Goal: Contribute content: Contribute content

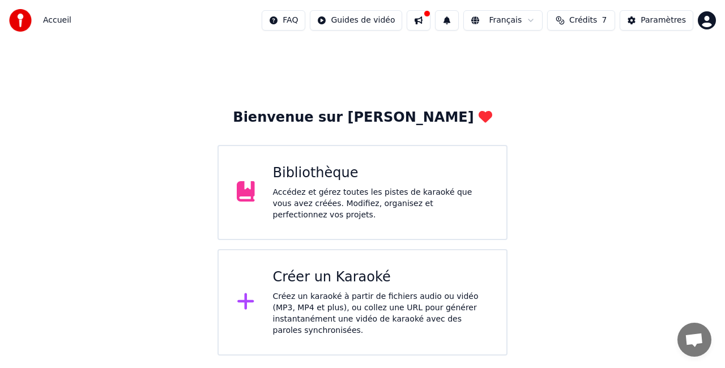
click at [366, 270] on div "Créer un Karaoké" at bounding box center [381, 277] width 216 height 18
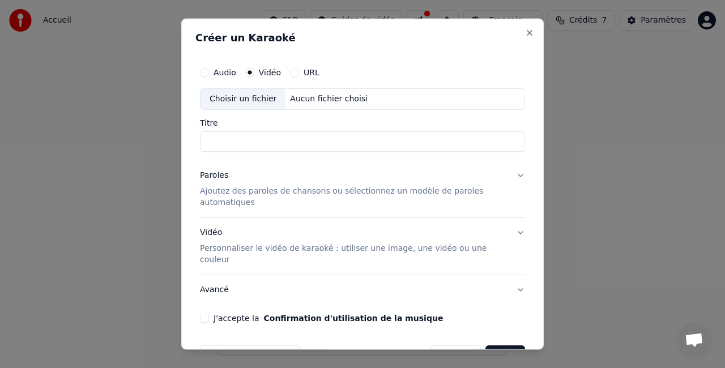
click at [297, 144] on input "Titre" at bounding box center [362, 141] width 325 height 20
type input "*"
click at [317, 98] on div "Aucun fichier choisi" at bounding box center [328, 98] width 87 height 11
type input "**********"
click at [244, 198] on p "Ajoutez des paroles de chansons ou sélectionnez un modèle de paroles automatiqu…" at bounding box center [353, 196] width 307 height 23
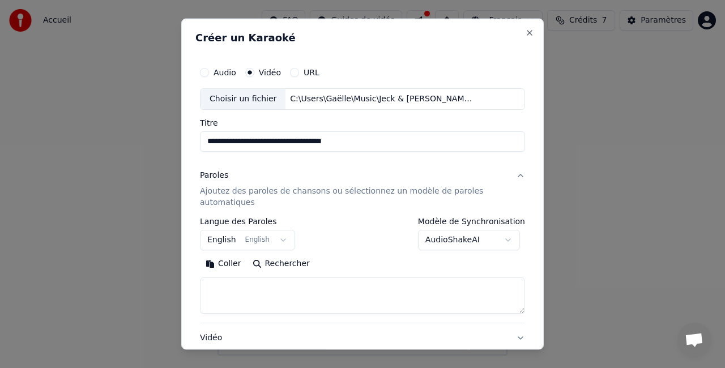
click at [227, 262] on button "Coller" at bounding box center [223, 263] width 47 height 18
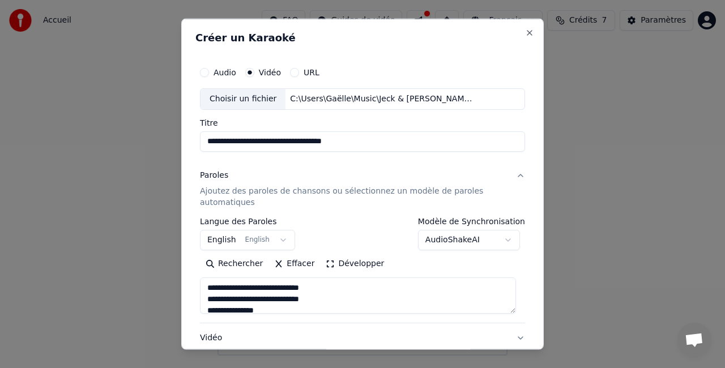
type textarea "**********"
click at [517, 255] on div "**********" at bounding box center [362, 245] width 334 height 376
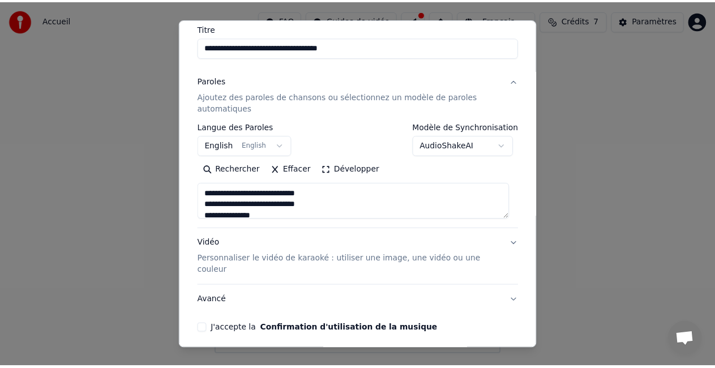
scroll to position [127, 0]
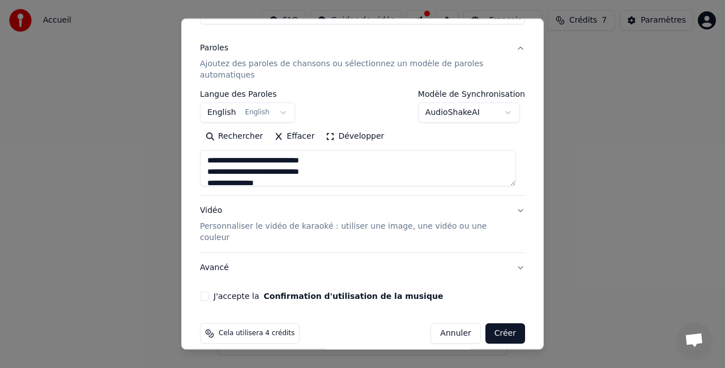
click at [205, 292] on button "J'accepte la Confirmation d'utilisation de la musique" at bounding box center [204, 296] width 9 height 9
click at [495, 323] on button "Créer" at bounding box center [505, 333] width 40 height 20
select select "**"
type textarea "**********"
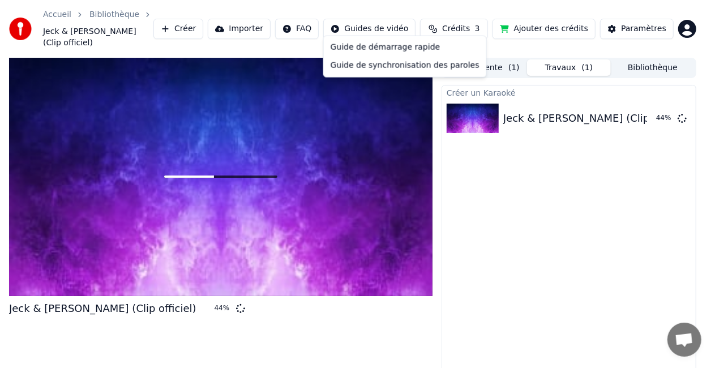
click at [387, 22] on html "Accueil Bibliothèque Jeck & [PERSON_NAME] (Clip officiel) Créer Importer FAQ Gu…" at bounding box center [357, 184] width 715 height 368
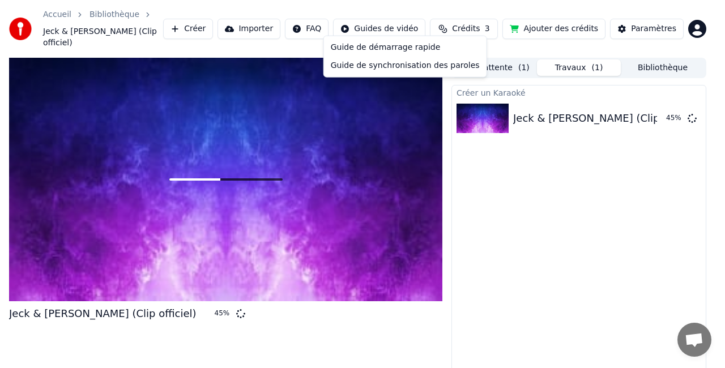
click at [396, 131] on html "Accueil Bibliothèque Jeck & [PERSON_NAME] (Clip officiel) Créer Importer FAQ Gu…" at bounding box center [362, 184] width 725 height 368
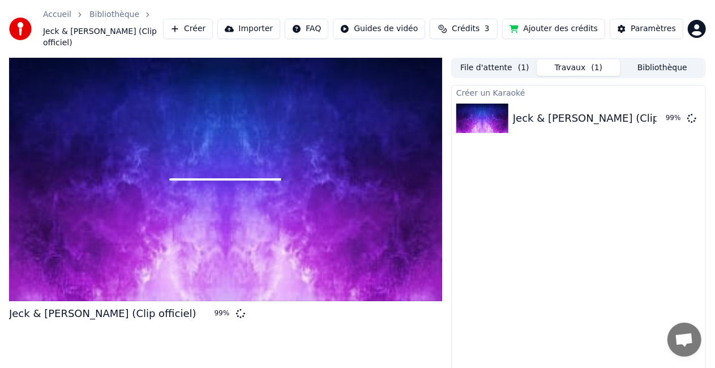
click at [285, 171] on div at bounding box center [225, 180] width 433 height 244
click at [215, 309] on div "99 %" at bounding box center [223, 313] width 17 height 9
click at [271, 258] on div at bounding box center [225, 180] width 433 height 244
click at [280, 178] on span at bounding box center [225, 179] width 112 height 2
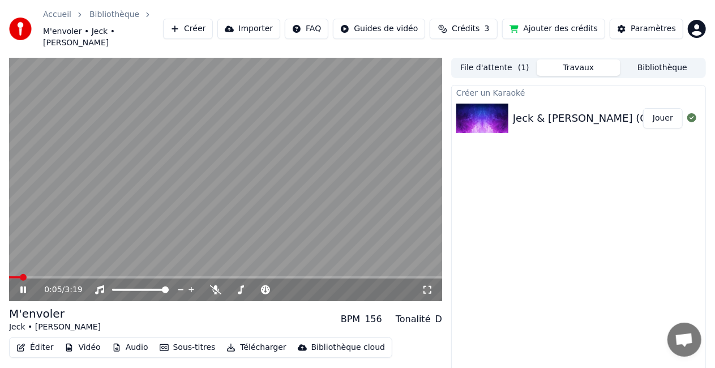
click at [428, 285] on icon at bounding box center [427, 289] width 11 height 9
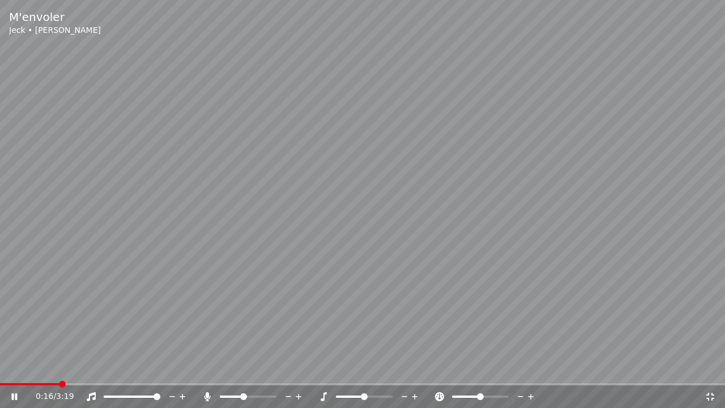
click at [244, 368] on span at bounding box center [243, 396] width 7 height 7
click at [325, 271] on video at bounding box center [362, 204] width 725 height 408
click at [160, 368] on span at bounding box center [156, 396] width 7 height 7
click at [308, 255] on video at bounding box center [362, 204] width 725 height 408
click at [482, 368] on span at bounding box center [482, 396] width 7 height 7
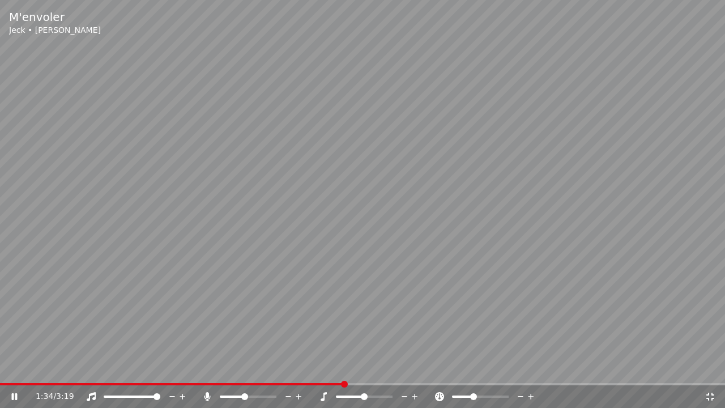
click at [472, 368] on span at bounding box center [462, 396] width 21 height 2
click at [476, 368] on span at bounding box center [473, 396] width 7 height 7
click at [362, 368] on span at bounding box center [364, 396] width 7 height 7
click at [358, 368] on span at bounding box center [348, 396] width 24 height 2
click at [362, 368] on span at bounding box center [364, 396] width 7 height 7
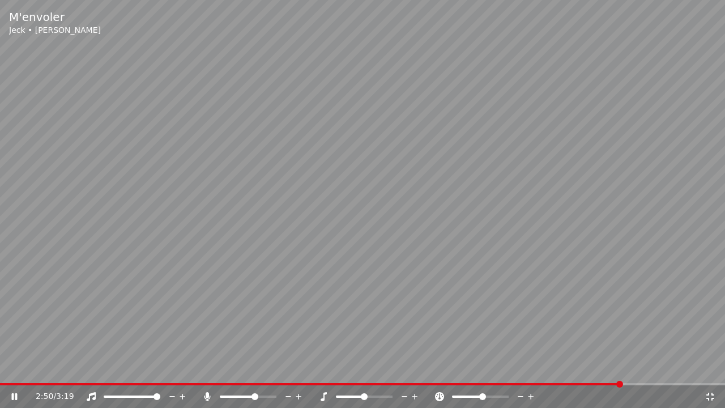
click at [483, 368] on span at bounding box center [480, 396] width 57 height 2
click at [478, 368] on span at bounding box center [465, 396] width 27 height 2
click at [708, 368] on icon at bounding box center [710, 396] width 8 height 8
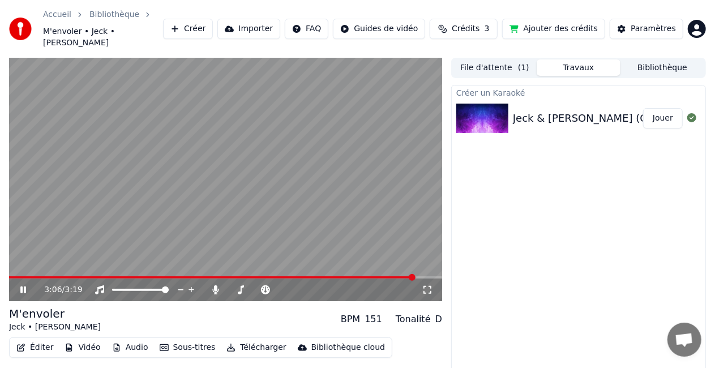
click at [248, 198] on video at bounding box center [225, 180] width 433 height 244
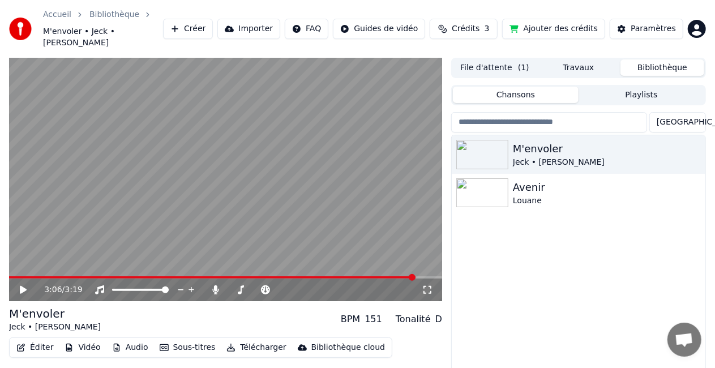
click at [663, 59] on button "Bibliothèque" at bounding box center [663, 67] width 84 height 16
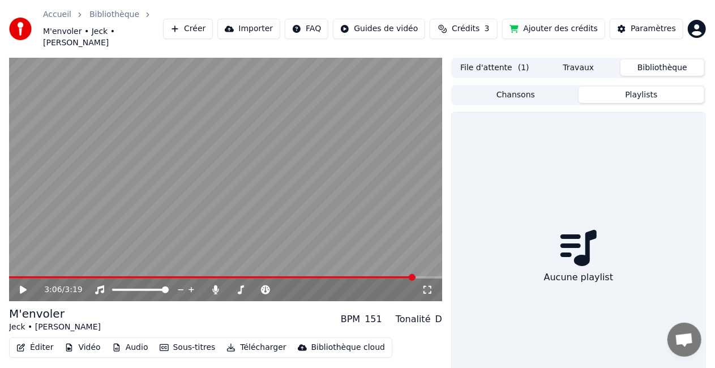
click at [644, 87] on button "Playlists" at bounding box center [642, 95] width 126 height 16
click at [550, 87] on button "Chansons" at bounding box center [516, 95] width 126 height 16
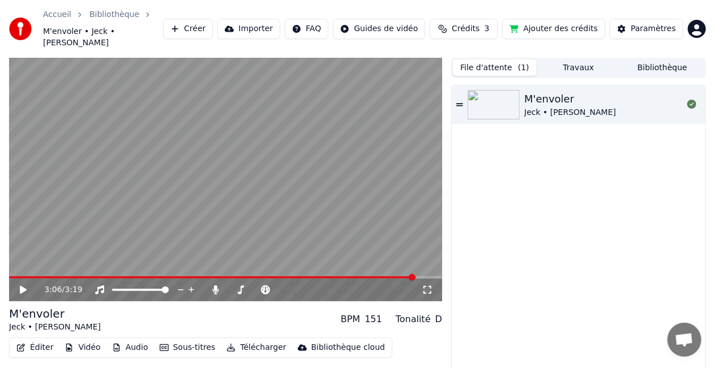
click at [493, 59] on button "File d'attente ( 1 )" at bounding box center [495, 67] width 84 height 16
click at [396, 24] on html "Accueil Bibliothèque M'envoler • Jeck • [PERSON_NAME] Importer FAQ Guides de vi…" at bounding box center [357, 184] width 715 height 368
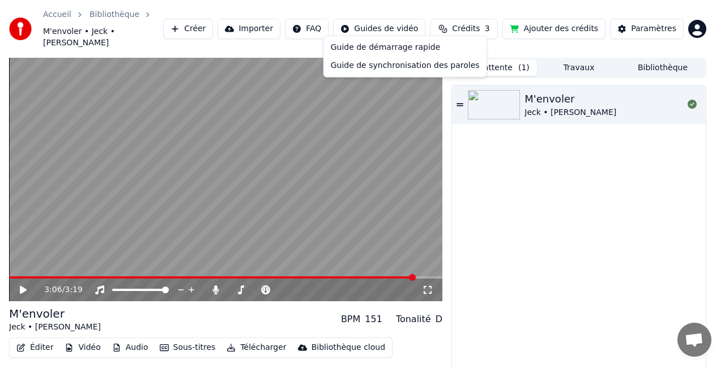
click at [390, 25] on html "Accueil Bibliothèque M'envoler • Jeck • [PERSON_NAME] Importer FAQ Guides de vi…" at bounding box center [362, 184] width 725 height 368
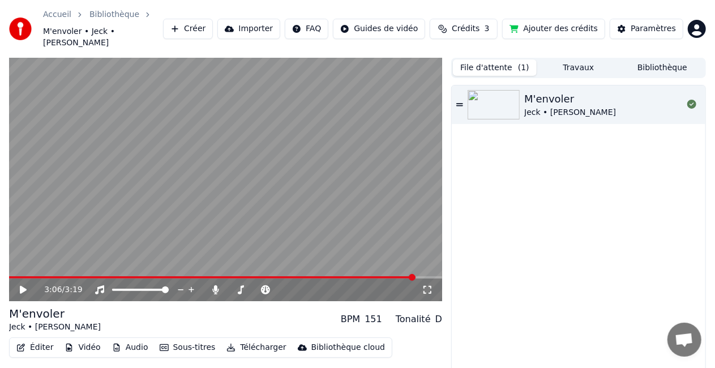
click at [213, 25] on button "Créer" at bounding box center [188, 29] width 50 height 20
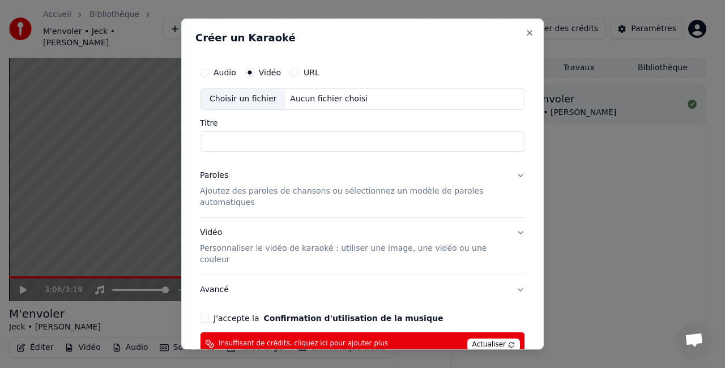
click at [211, 140] on input "Titre" at bounding box center [362, 141] width 325 height 20
click at [294, 102] on div "Aucun fichier choisi" at bounding box center [328, 98] width 87 height 11
type input "**********"
click at [481, 338] on span "Actualiser" at bounding box center [493, 344] width 53 height 12
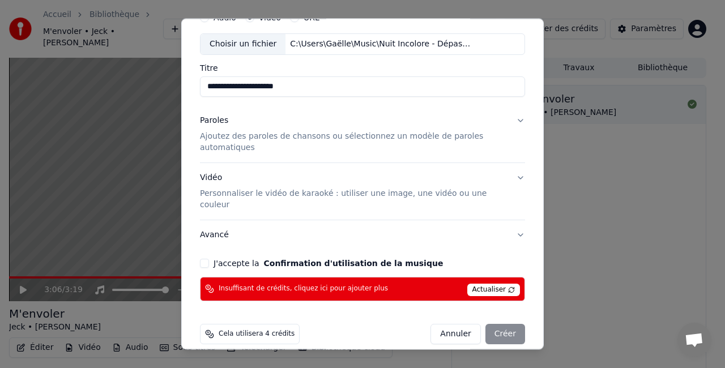
click at [199, 252] on div "**********" at bounding box center [362, 154] width 334 height 304
click at [205, 259] on button "J'accepte la Confirmation d'utilisation de la musique" at bounding box center [204, 263] width 9 height 9
click at [228, 142] on p "Ajoutez des paroles de chansons ou sélectionnez un modèle de paroles automatiqu…" at bounding box center [353, 142] width 307 height 23
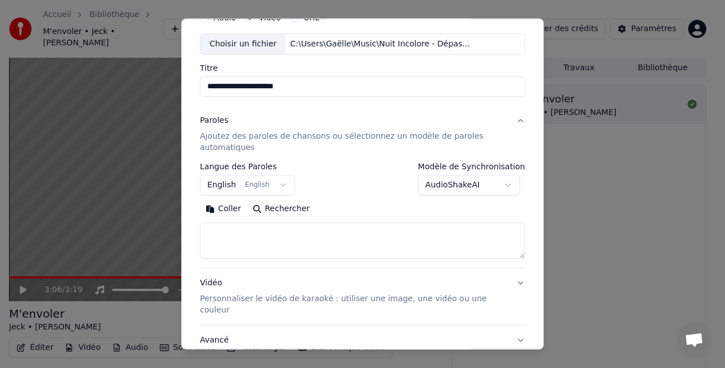
click at [239, 183] on button "English English" at bounding box center [247, 185] width 95 height 20
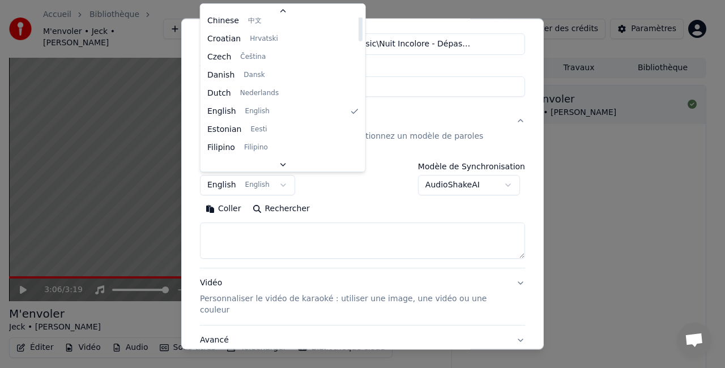
scroll to position [148, 0]
drag, startPoint x: 326, startPoint y: 29, endPoint x: 326, endPoint y: 38, distance: 9.1
click at [358, 38] on div at bounding box center [360, 31] width 4 height 25
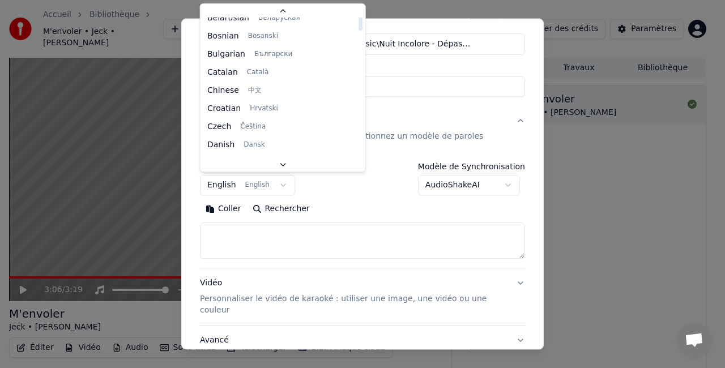
scroll to position [68, 0]
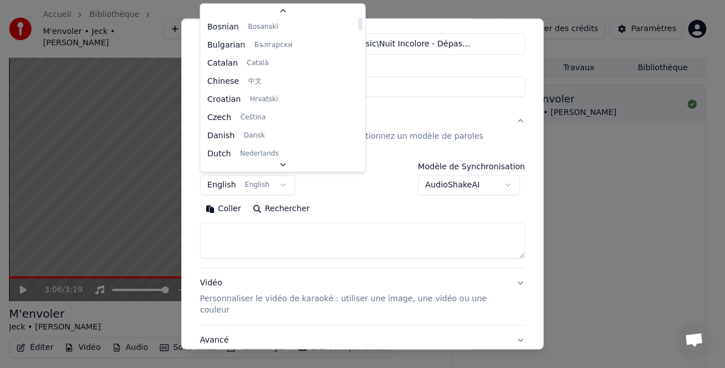
drag, startPoint x: 327, startPoint y: 35, endPoint x: 338, endPoint y: 22, distance: 16.1
click at [358, 22] on div at bounding box center [360, 17] width 4 height 25
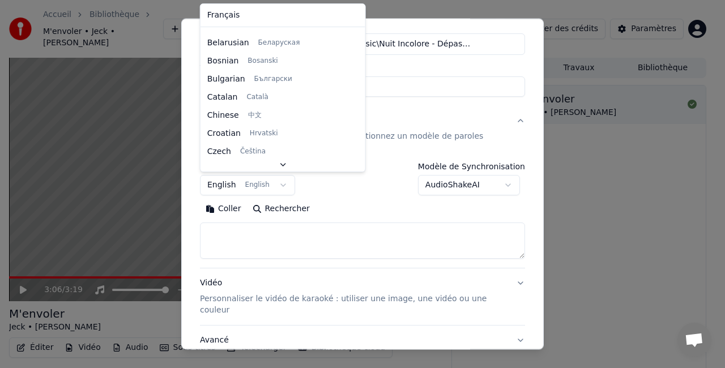
scroll to position [0, 0]
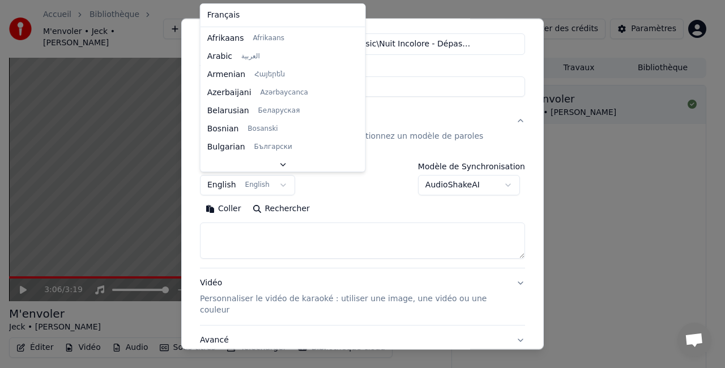
select select "**"
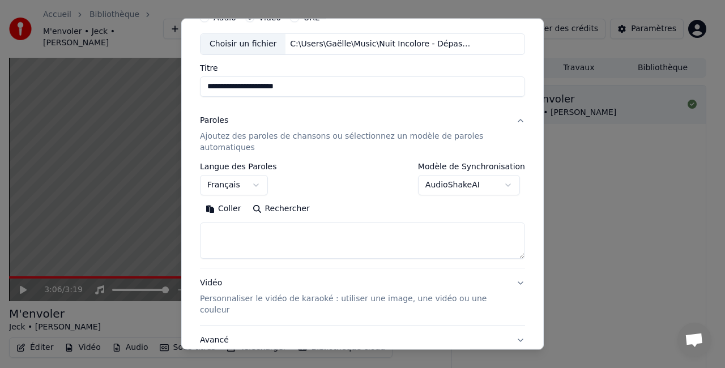
click at [321, 181] on div "**********" at bounding box center [362, 179] width 325 height 33
click at [251, 227] on textarea at bounding box center [362, 241] width 325 height 36
click at [230, 212] on button "Coller" at bounding box center [223, 209] width 47 height 18
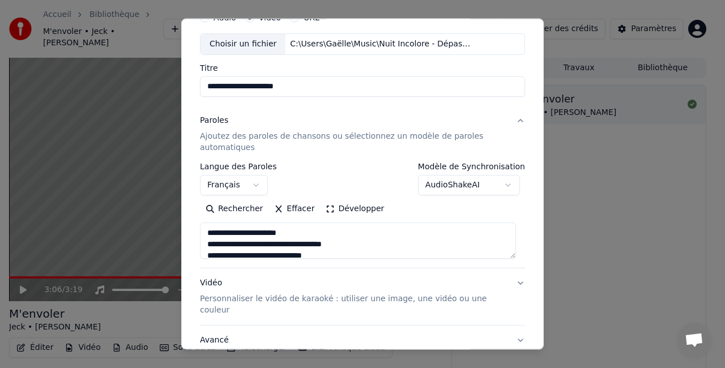
type textarea "**********"
click at [527, 192] on div "**********" at bounding box center [362, 184] width 362 height 331
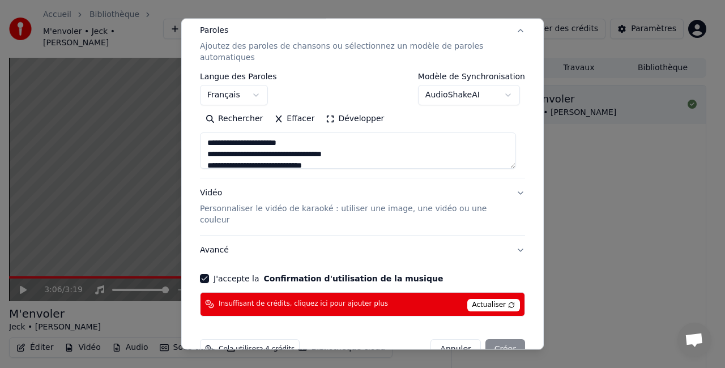
scroll to position [160, 0]
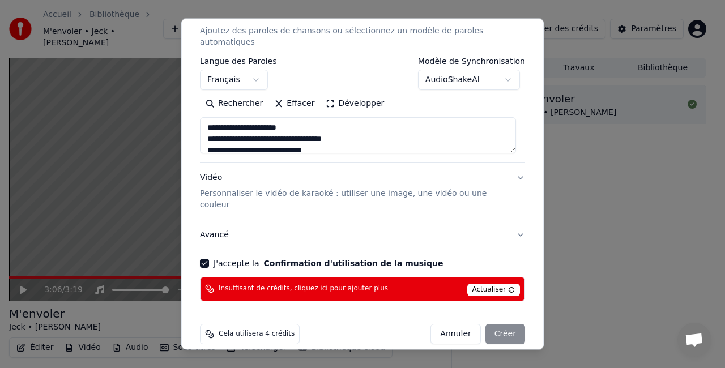
click at [497, 284] on span "Actualiser" at bounding box center [493, 290] width 53 height 12
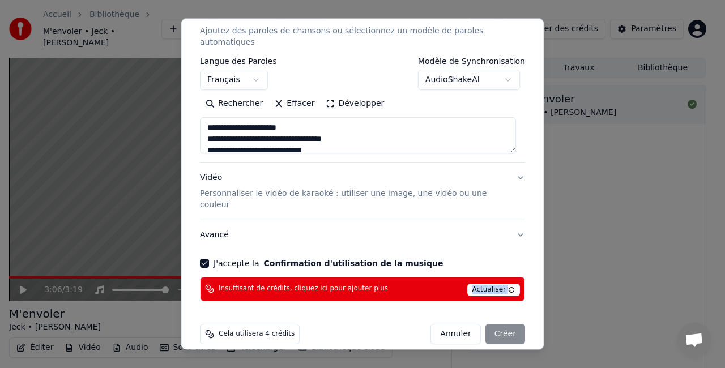
click at [497, 284] on span "Actualiser" at bounding box center [493, 290] width 53 height 12
click at [502, 284] on span "Actualiser" at bounding box center [493, 290] width 53 height 12
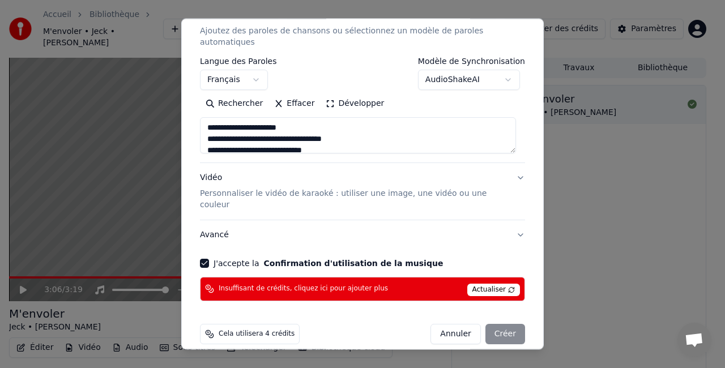
click at [502, 284] on span "Actualiser" at bounding box center [493, 290] width 53 height 12
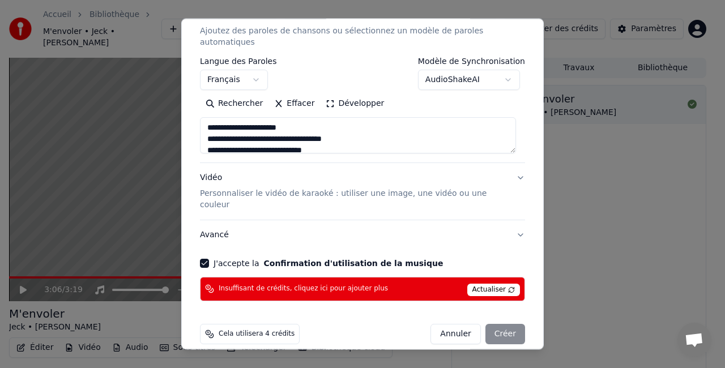
click at [475, 241] on div "**********" at bounding box center [362, 101] width 334 height 409
click at [499, 324] on div "Annuler Créer" at bounding box center [477, 334] width 95 height 20
click at [234, 285] on span "Insuffisant de crédits, cliquez ici pour ajouter plus" at bounding box center [303, 289] width 169 height 9
